Goal: Task Accomplishment & Management: Manage account settings

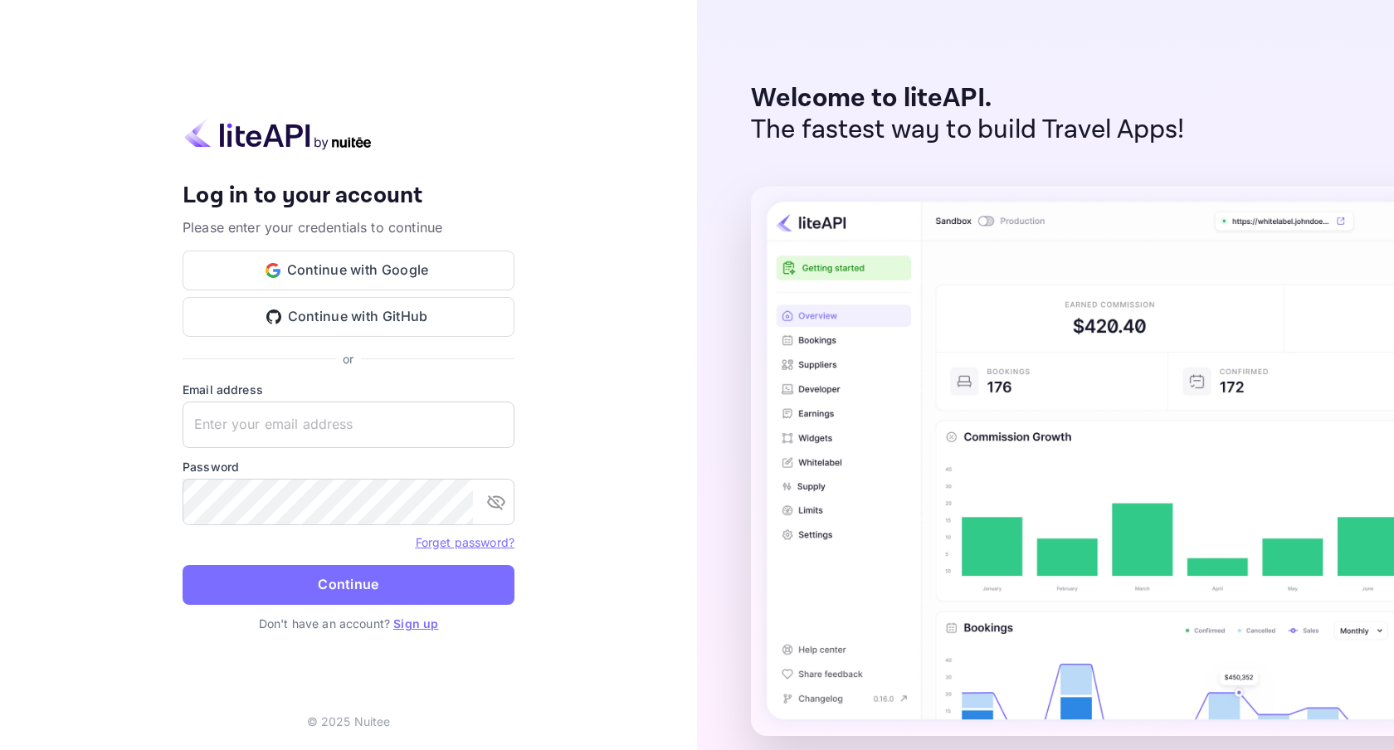
click at [424, 618] on link "Sign up" at bounding box center [415, 623] width 45 height 14
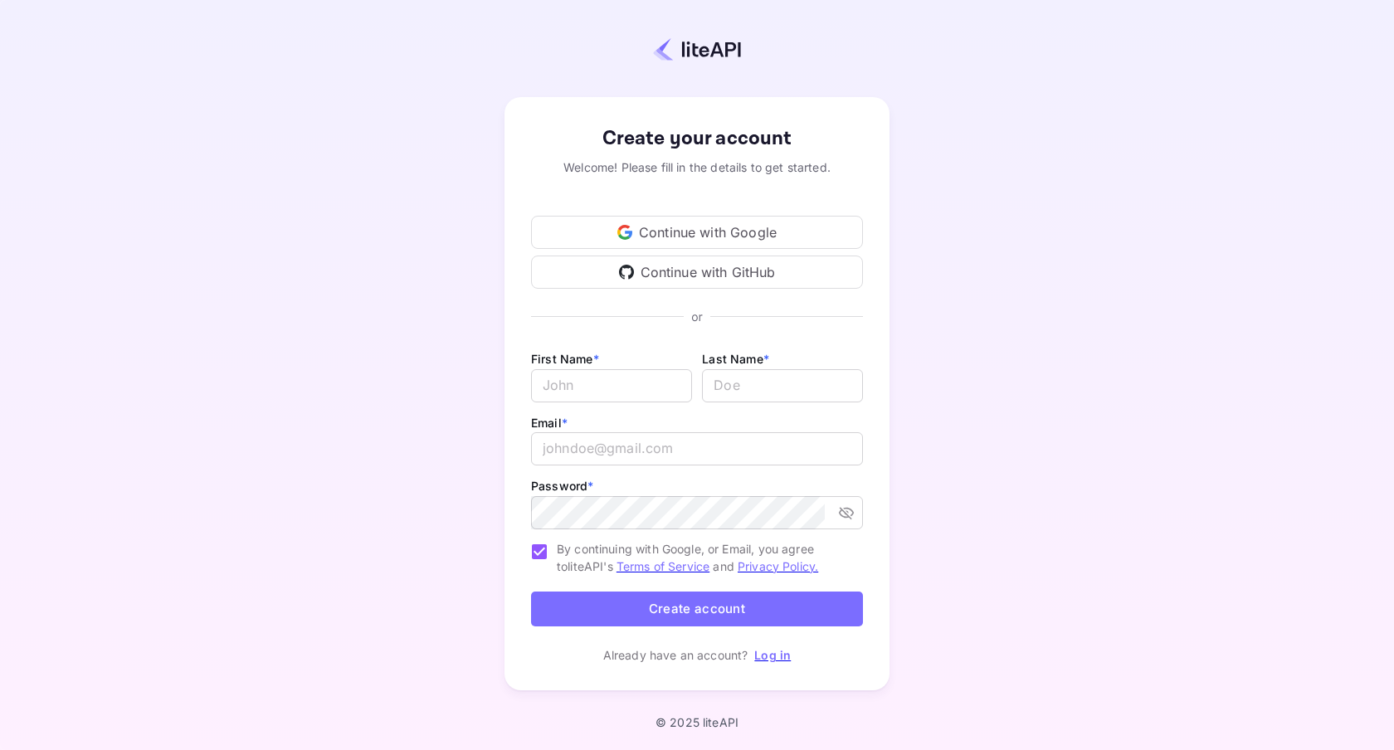
click at [708, 266] on div "Continue with GitHub" at bounding box center [697, 272] width 332 height 33
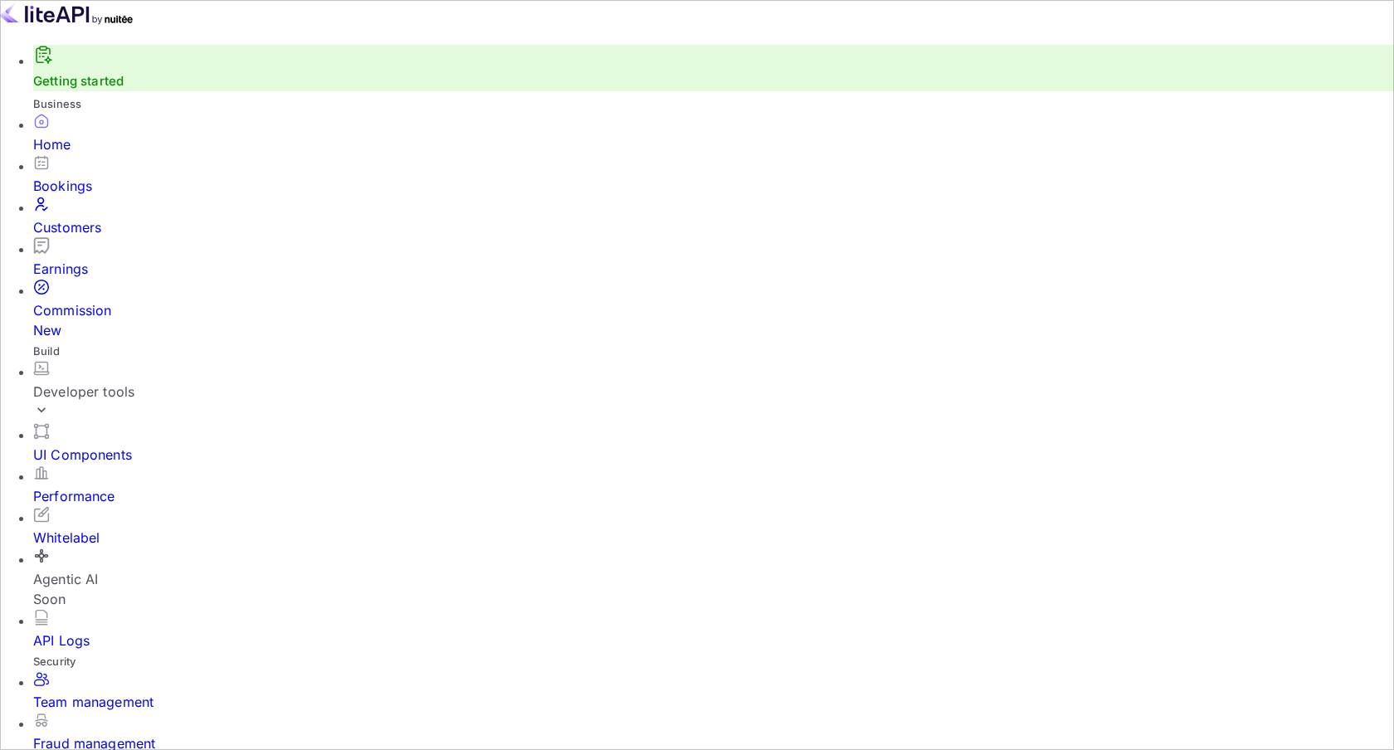
scroll to position [82, 0]
click at [114, 631] on div "API Logs" at bounding box center [713, 641] width 1361 height 20
click at [100, 154] on div "Home" at bounding box center [713, 133] width 1361 height 41
click at [90, 196] on div "Bookings" at bounding box center [713, 186] width 1361 height 20
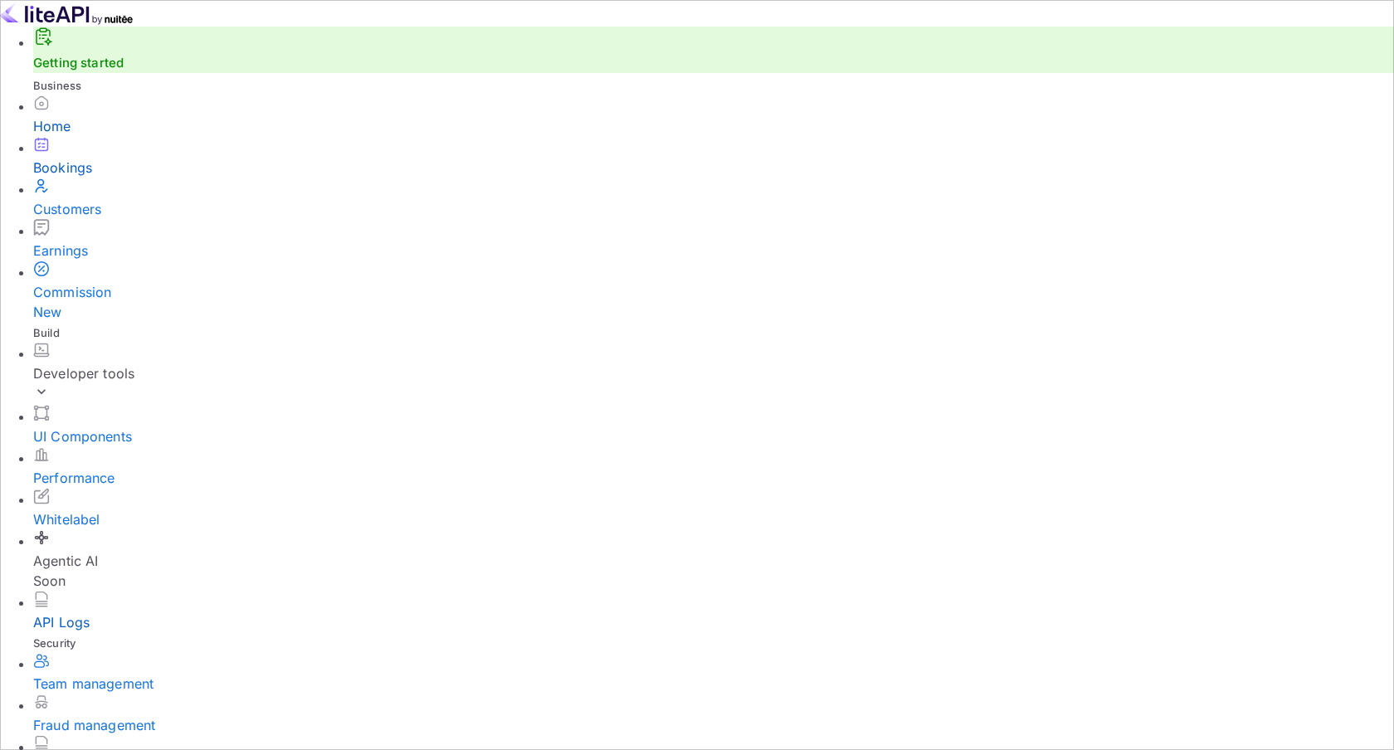
click at [89, 343] on li "Developer tools" at bounding box center [713, 373] width 1361 height 63
click at [90, 363] on div "Developer tools" at bounding box center [713, 373] width 1361 height 20
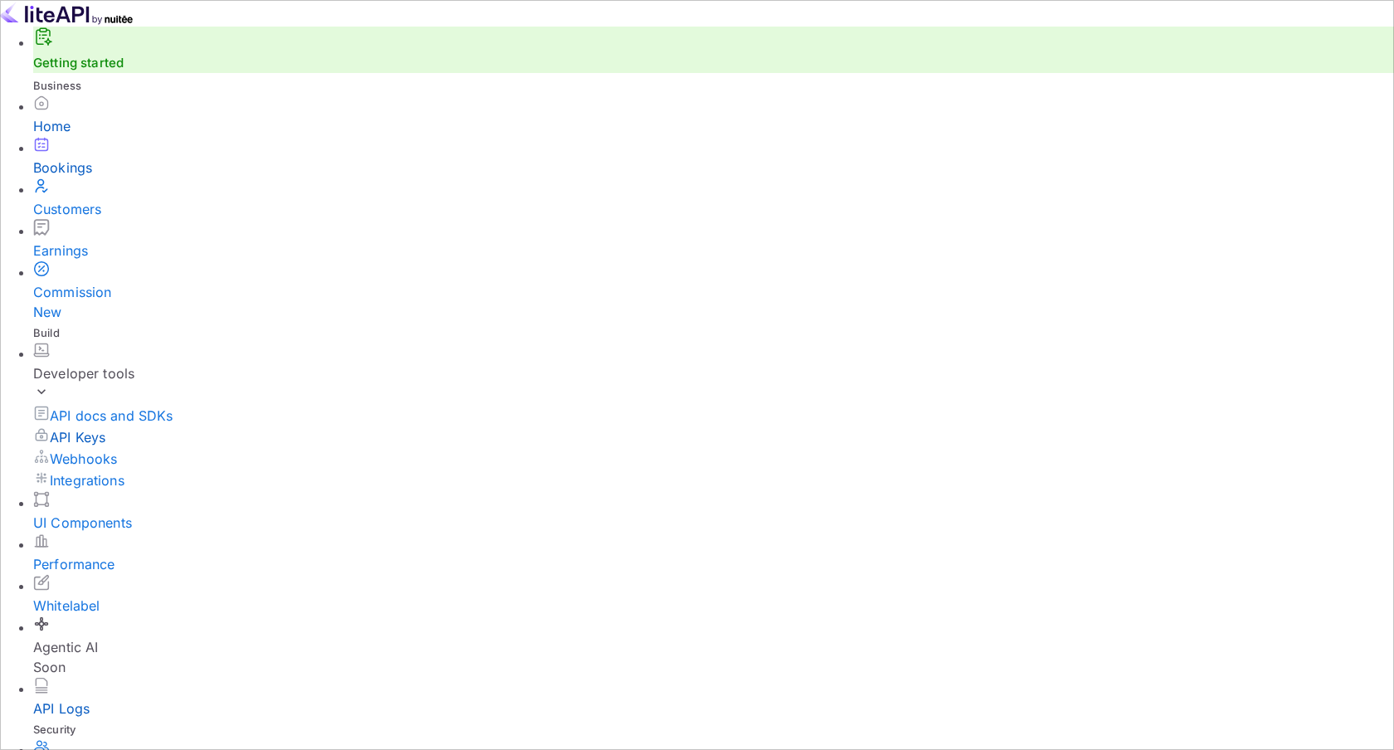
click at [85, 427] on p "API Keys" at bounding box center [78, 437] width 56 height 20
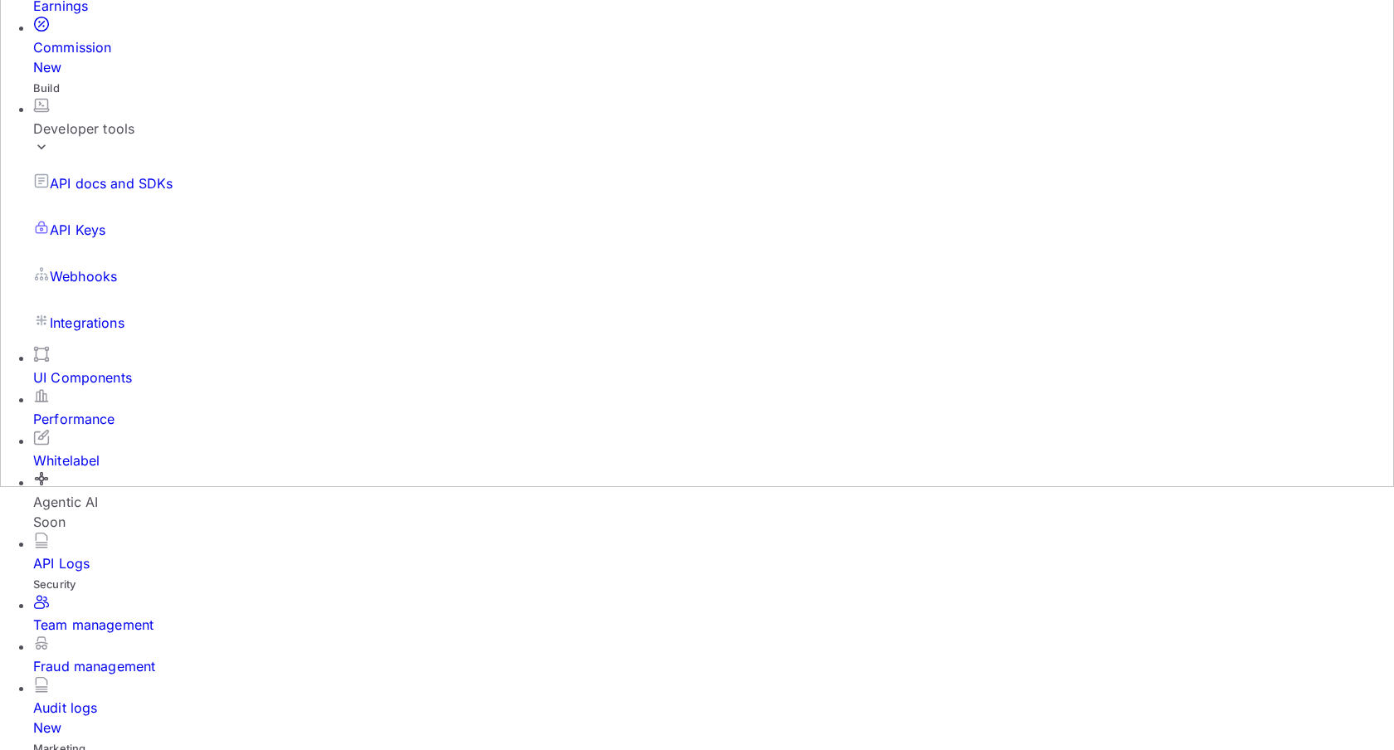
scroll to position [265, 0]
